Goal: Task Accomplishment & Management: Manage account settings

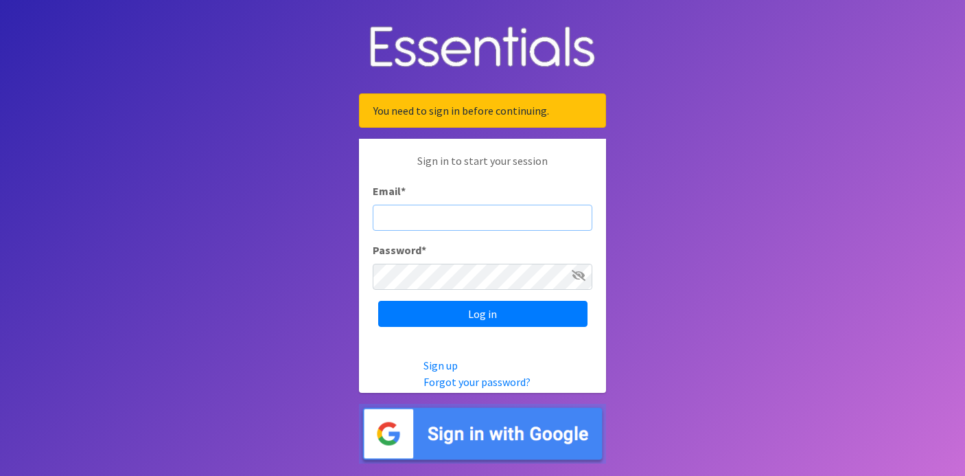
click at [523, 218] on input "Email *" at bounding box center [483, 218] width 220 height 26
type input "judi@momshelpingmomsfoundation.org"
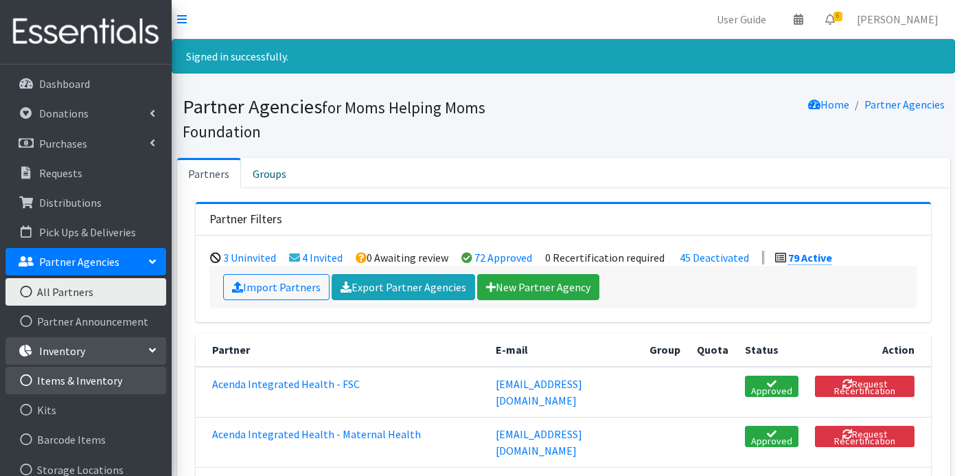
click at [54, 380] on link "Items & Inventory" at bounding box center [85, 380] width 161 height 27
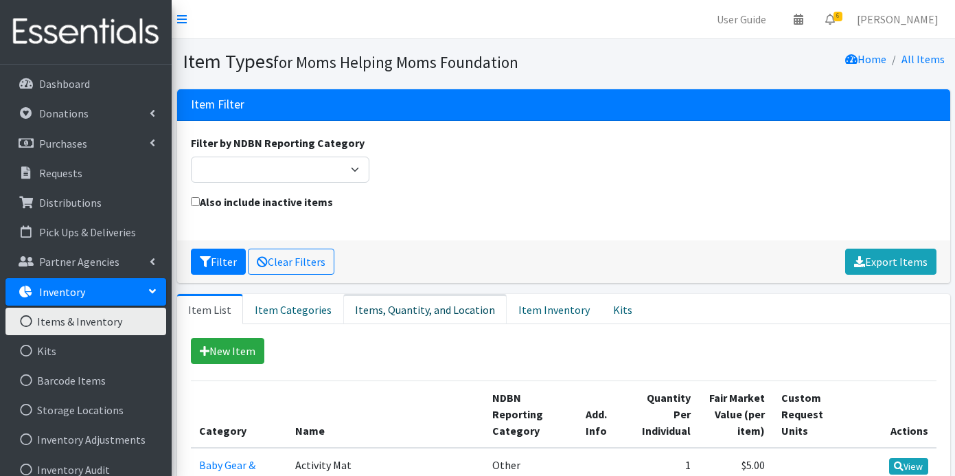
click at [391, 311] on link "Items, Quantity, and Location" at bounding box center [424, 309] width 163 height 30
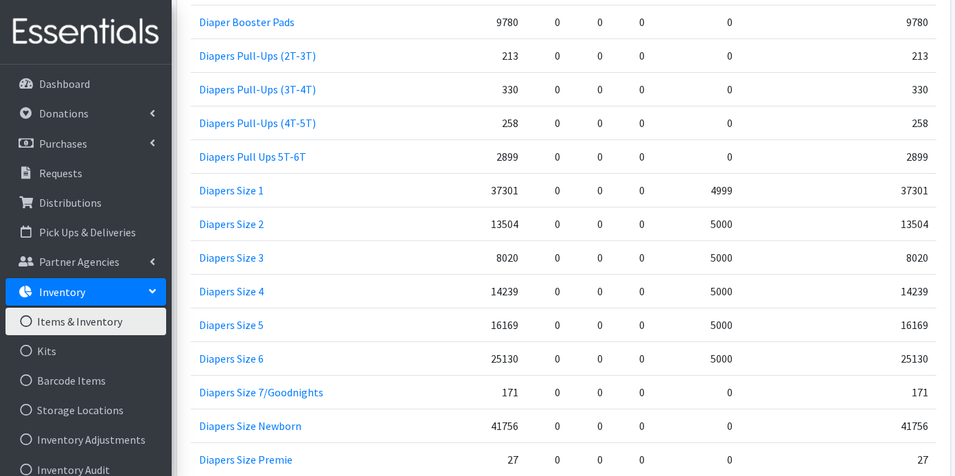
scroll to position [2291, 0]
